Goal: Information Seeking & Learning: Understand process/instructions

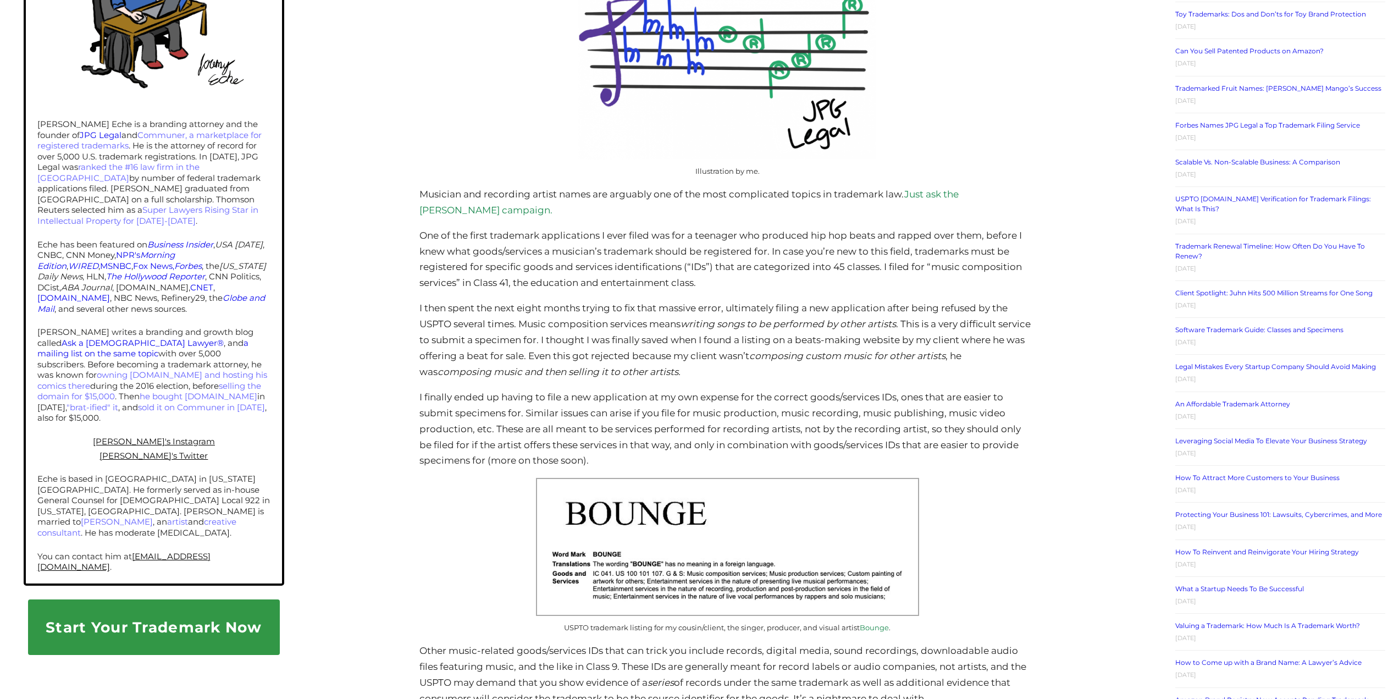
scroll to position [495, 0]
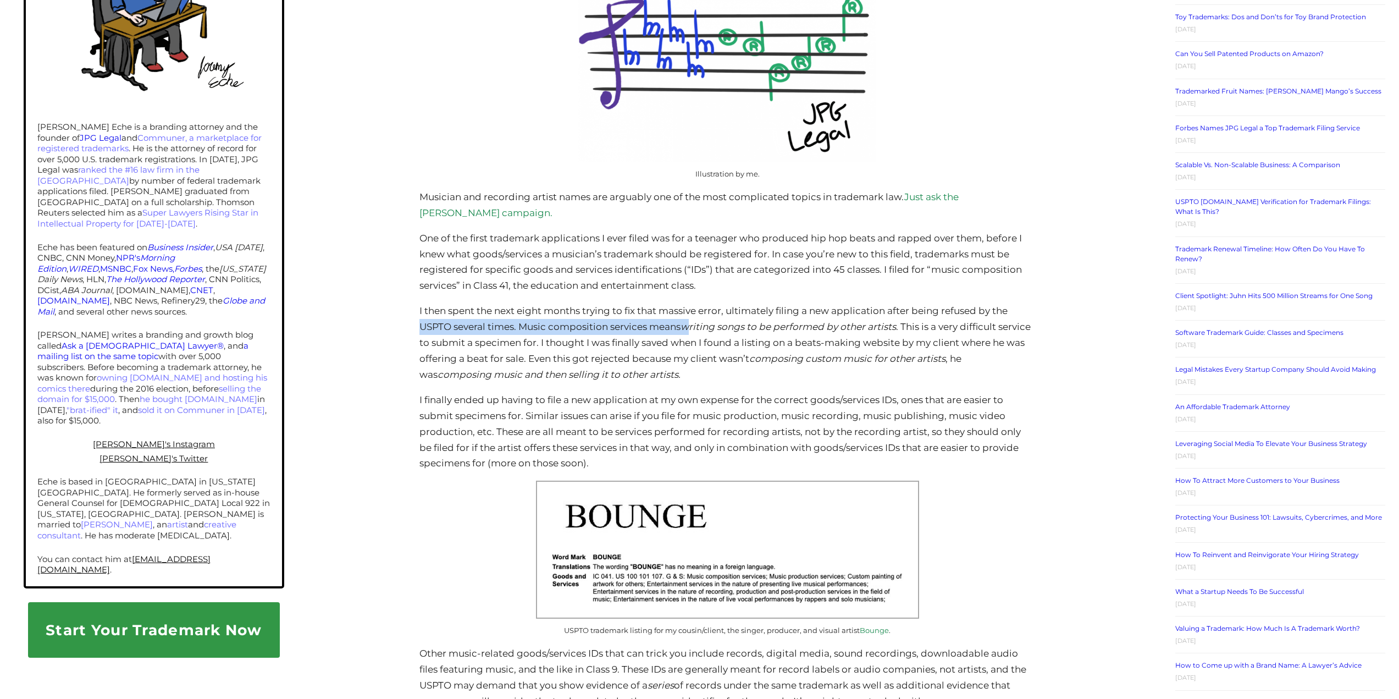
drag, startPoint x: 418, startPoint y: 329, endPoint x: 691, endPoint y: 324, distance: 272.2
click at [715, 355] on p "I then spent the next eight months trying to fix that massive error, ultimately…" at bounding box center [728, 343] width 616 height 80
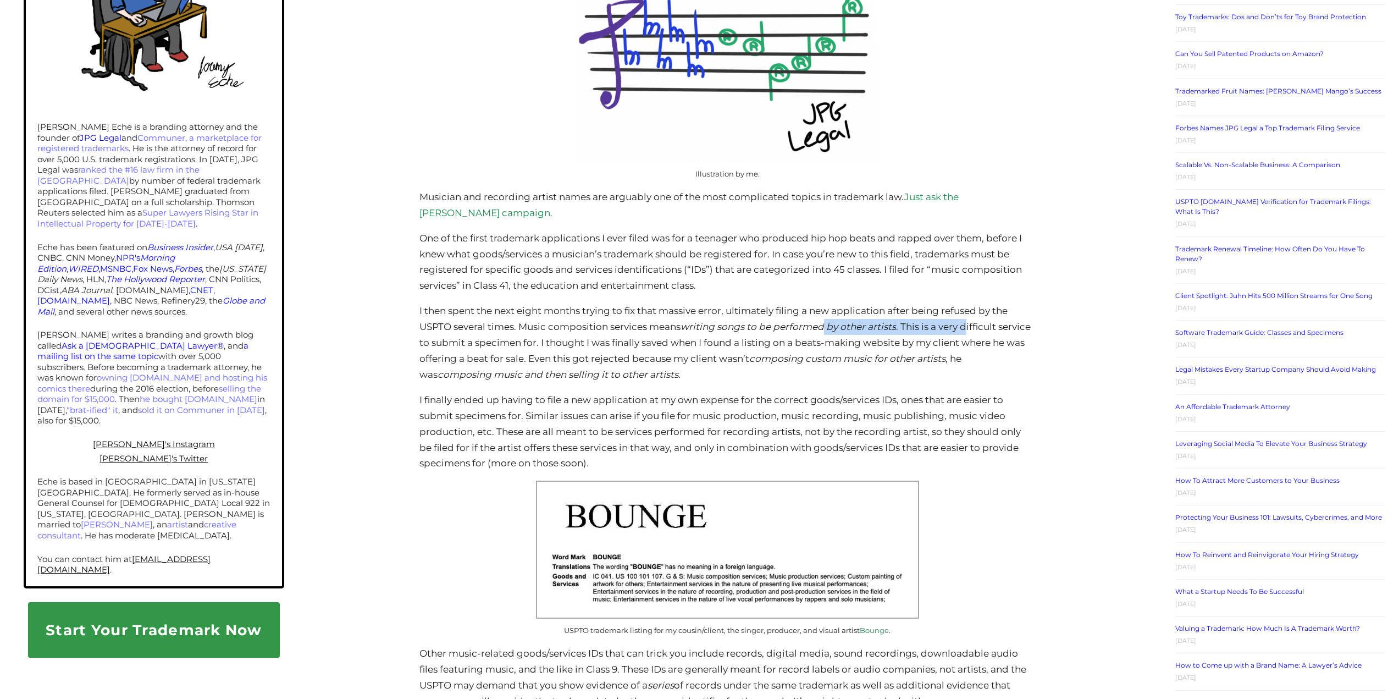
drag, startPoint x: 866, startPoint y: 329, endPoint x: 1017, endPoint y: 326, distance: 151.3
click at [980, 326] on p "I then spent the next eight months trying to fix that massive error, ultimately…" at bounding box center [728, 343] width 616 height 80
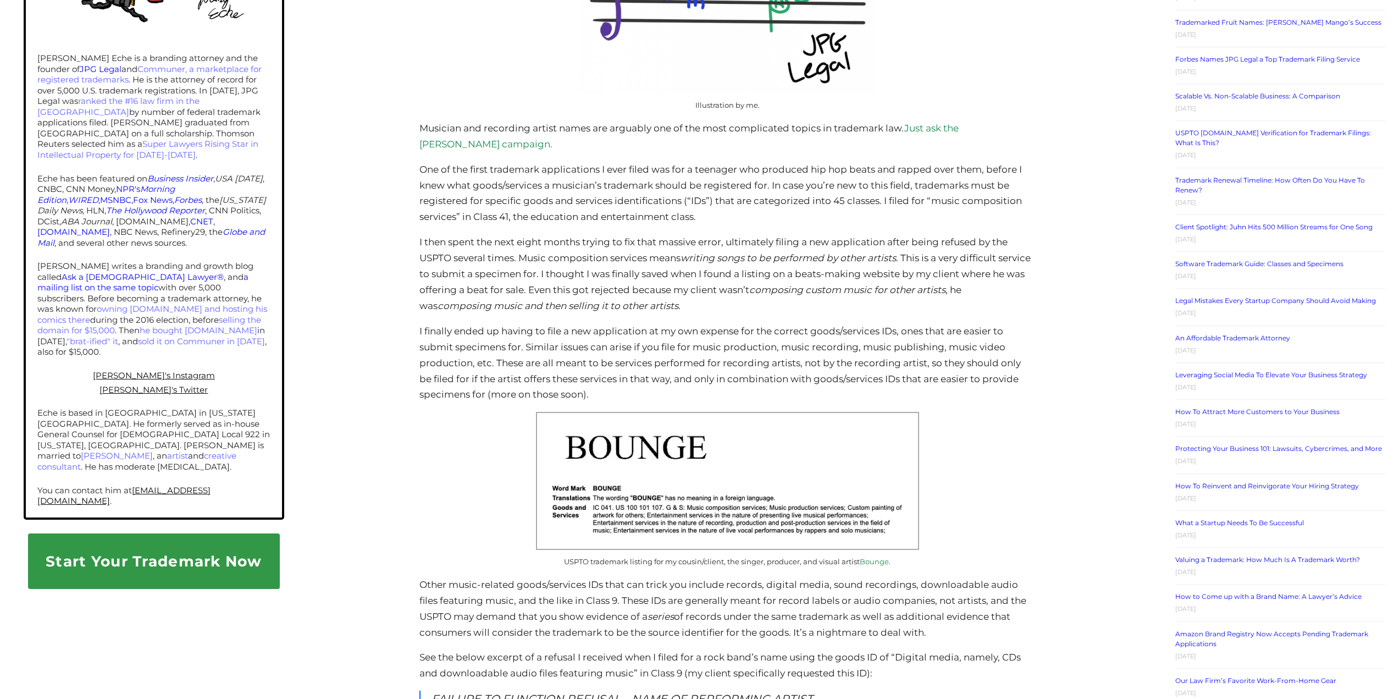
scroll to position [935, 0]
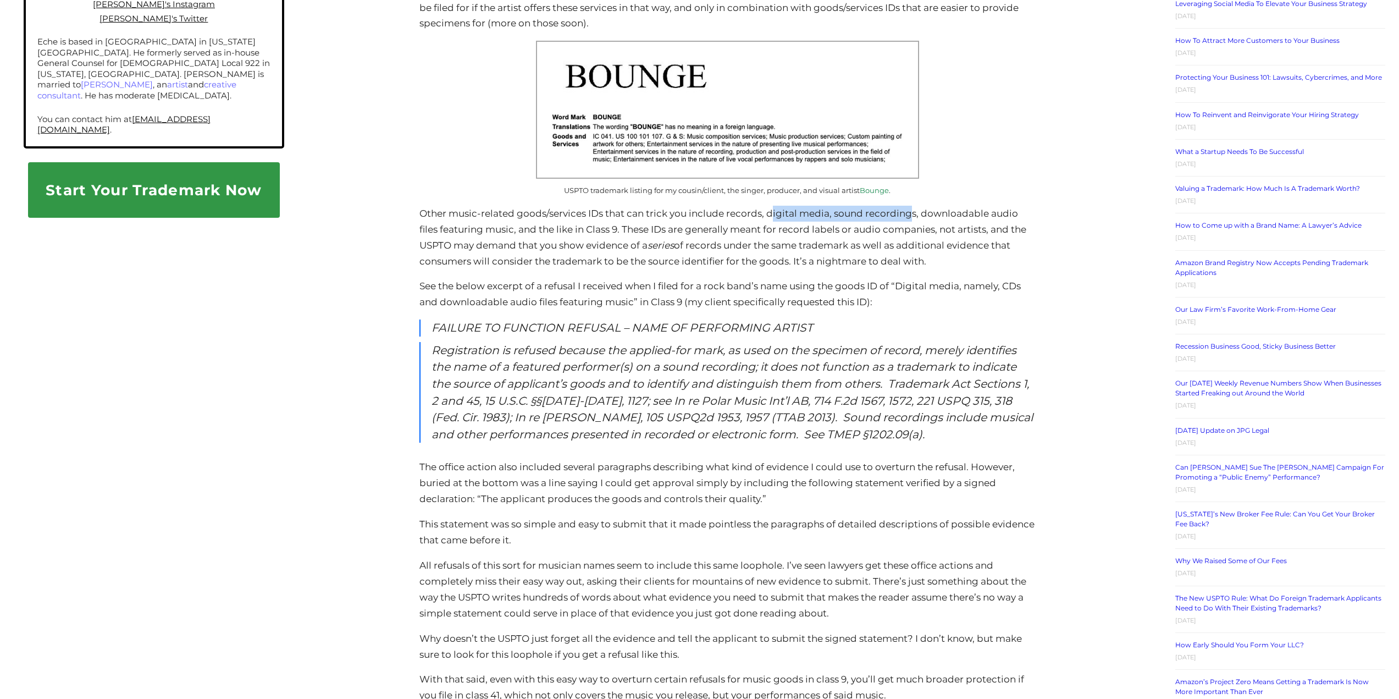
drag, startPoint x: 787, startPoint y: 212, endPoint x: 913, endPoint y: 222, distance: 125.8
click at [913, 222] on p "Other music-related goods/services IDs that can trick you include records, digi…" at bounding box center [728, 238] width 616 height 64
drag, startPoint x: 683, startPoint y: 236, endPoint x: 1055, endPoint y: 227, distance: 372.3
click at [1056, 227] on div "Trademarking a Band or Musician Name: Goods/Services IDs Posted on [DATE] By [P…" at bounding box center [728, 498] width 840 height 2266
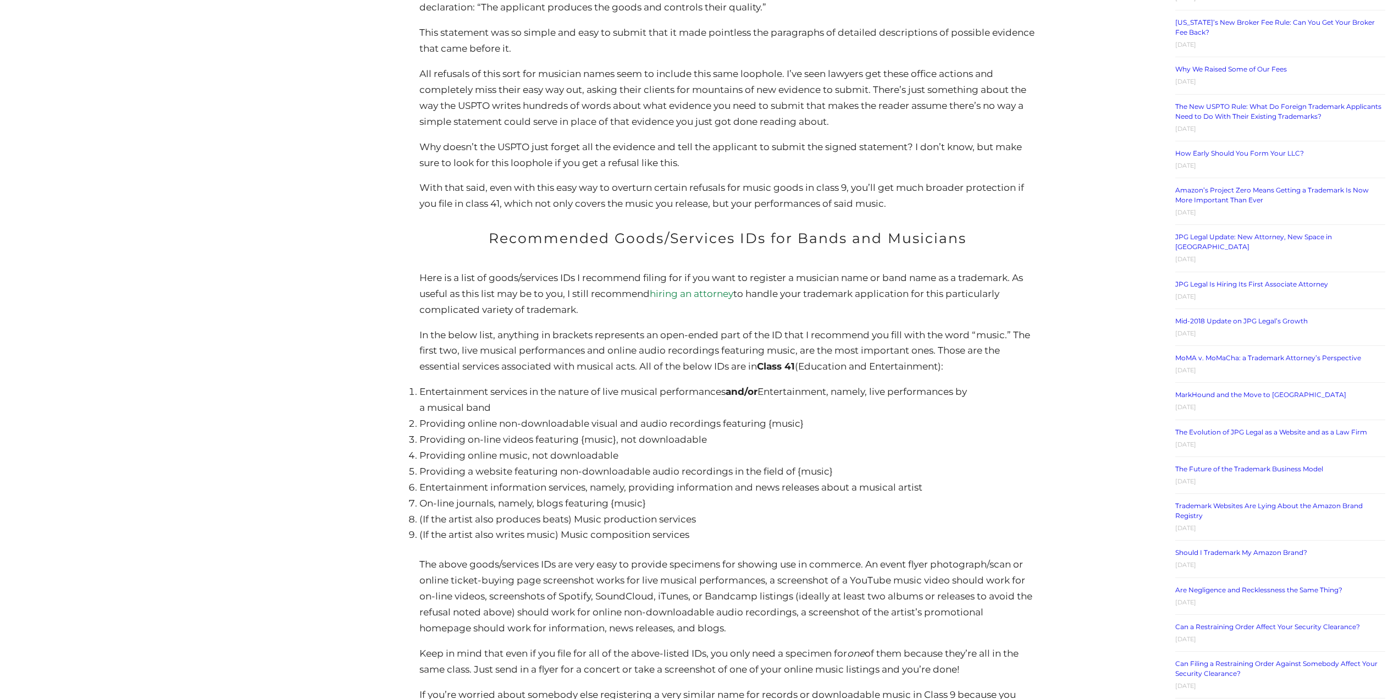
scroll to position [1430, 0]
drag, startPoint x: 421, startPoint y: 471, endPoint x: 741, endPoint y: 467, distance: 320.0
click at [741, 467] on li "Providing a website featuring non-downloadable audio recordings in the field of…" at bounding box center [728, 468] width 616 height 16
click at [654, 460] on li "Providing online music, not downloadable" at bounding box center [728, 452] width 616 height 16
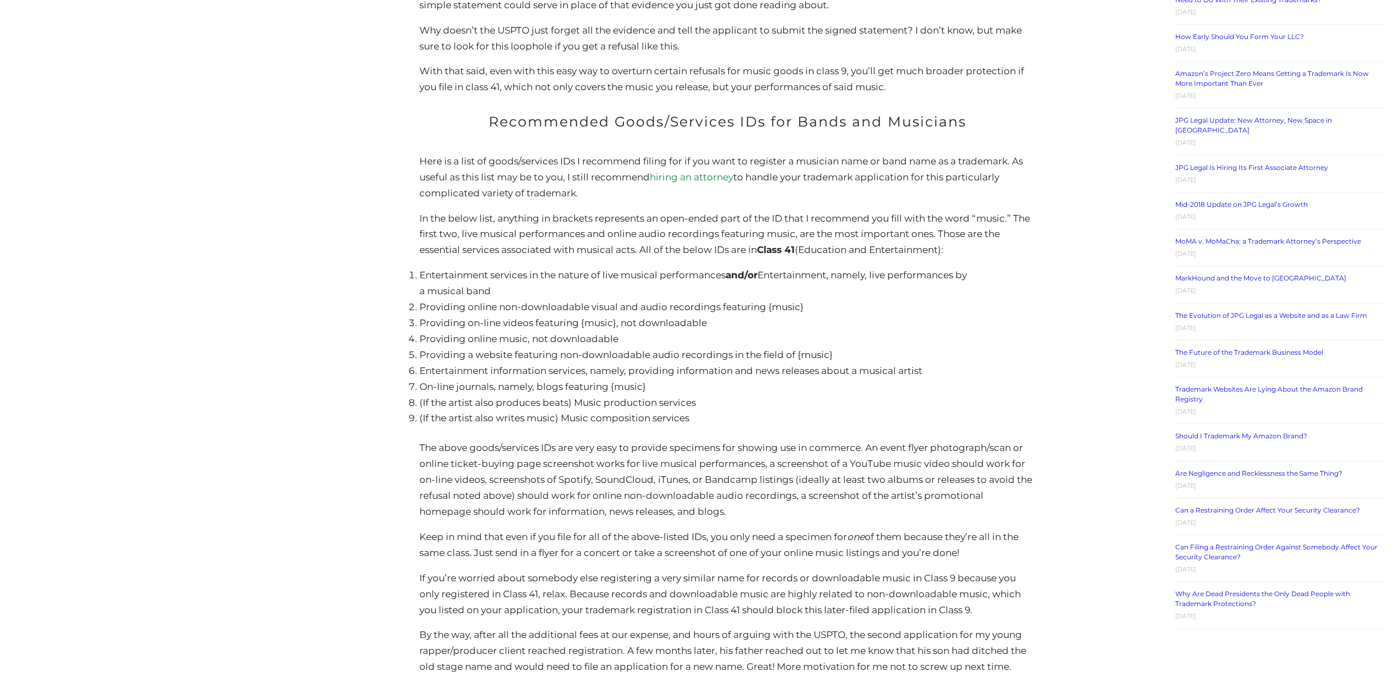
scroll to position [1540, 0]
